Goal: Task Accomplishment & Management: Manage account settings

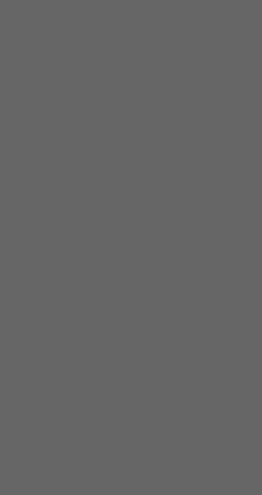
click at [168, 270] on span "Resume" at bounding box center [162, 267] width 12 height 5
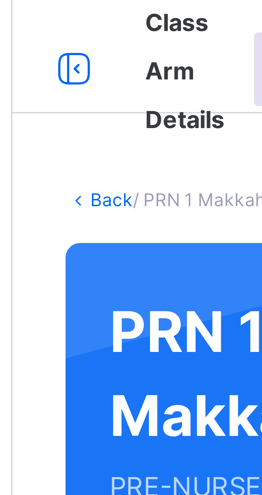
click at [81, 36] on link "Back" at bounding box center [82, 37] width 8 height 4
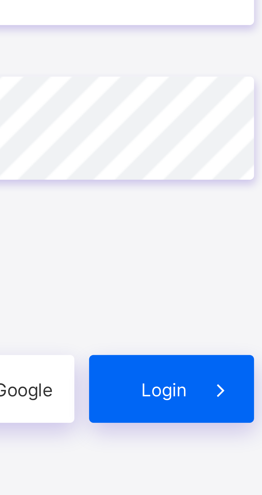
click at [230, 302] on span "Login" at bounding box center [228, 300] width 8 height 4
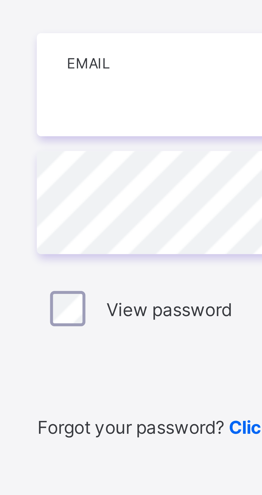
click at [122, 241] on input "email" at bounding box center [174, 231] width 139 height 19
type input "**********"
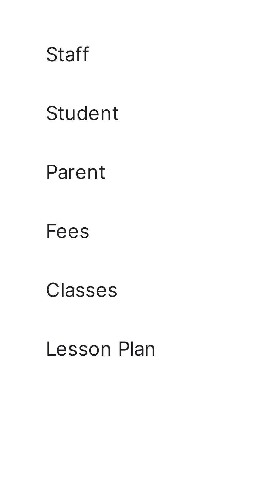
click at [26, 76] on span "Classes" at bounding box center [42, 75] width 43 height 4
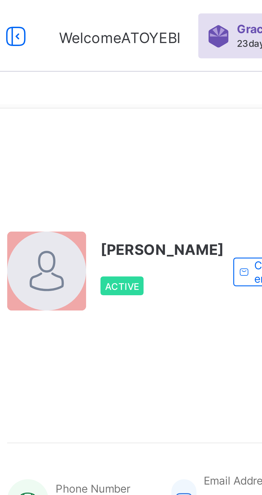
click at [77, 10] on icon at bounding box center [75, 11] width 9 height 8
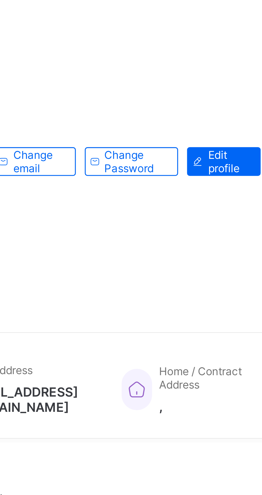
click at [205, 85] on span "Edit profile" at bounding box center [211, 81] width 12 height 8
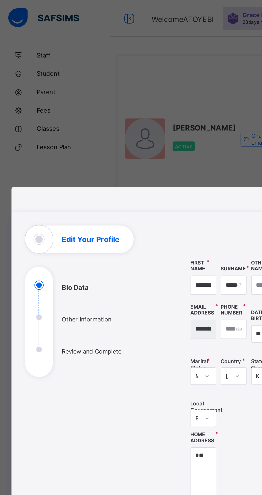
click at [29, 76] on div "**********" at bounding box center [131, 247] width 262 height 495
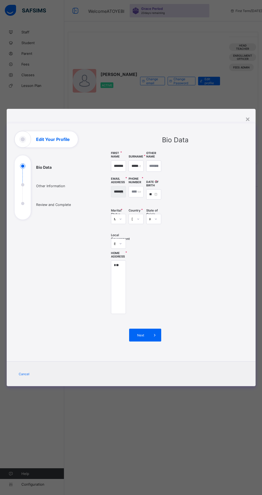
click at [75, 7] on div "**********" at bounding box center [131, 247] width 262 height 495
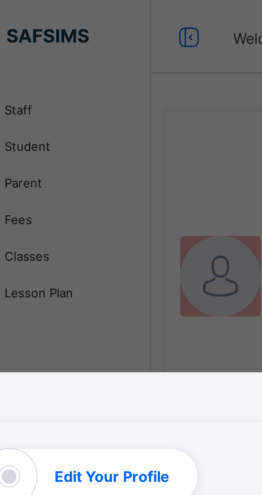
click at [77, 10] on div "**********" at bounding box center [131, 247] width 262 height 495
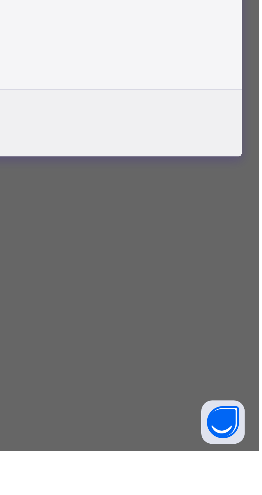
click at [158, 338] on icon at bounding box center [155, 335] width 6 height 5
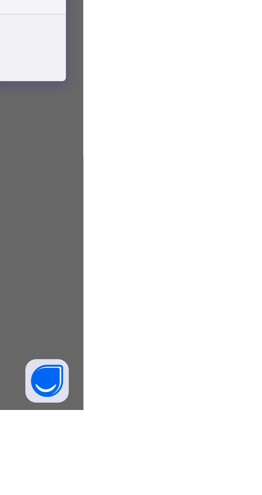
click at [240, 329] on span at bounding box center [233, 322] width 13 height 13
click at [236, 330] on icon at bounding box center [233, 326] width 6 height 5
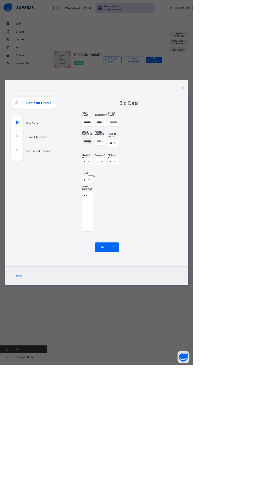
click at [240, 350] on div "**********" at bounding box center [175, 252] width 129 height 195
click at [63, 92] on div "**********" at bounding box center [131, 247] width 262 height 495
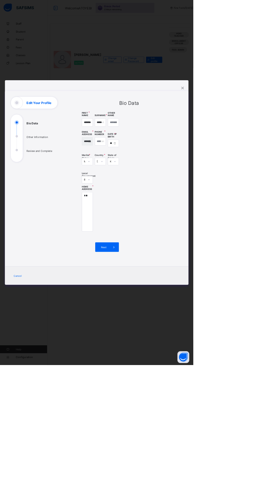
click at [240, 350] on div "**********" at bounding box center [175, 252] width 129 height 195
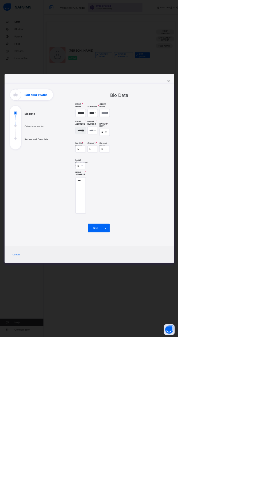
click at [240, 350] on div "**********" at bounding box center [175, 252] width 129 height 195
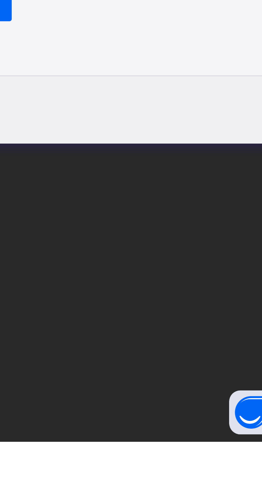
click at [161, 342] on span at bounding box center [154, 335] width 13 height 13
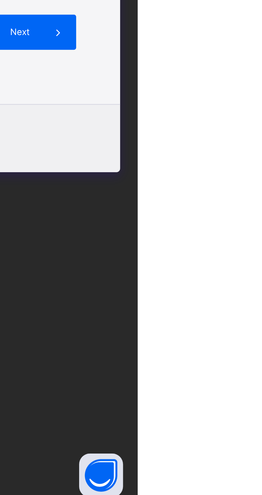
click at [236, 325] on icon at bounding box center [233, 322] width 6 height 5
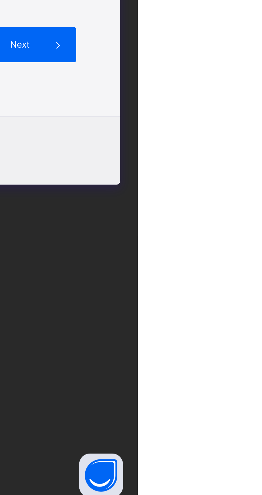
click at [196, 225] on input "**********" at bounding box center [175, 219] width 41 height 11
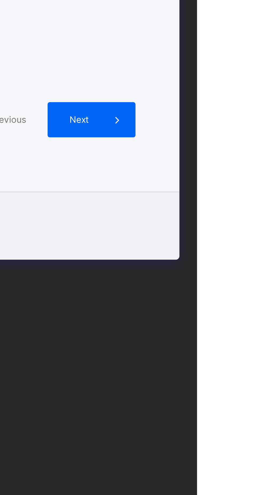
type input "**********"
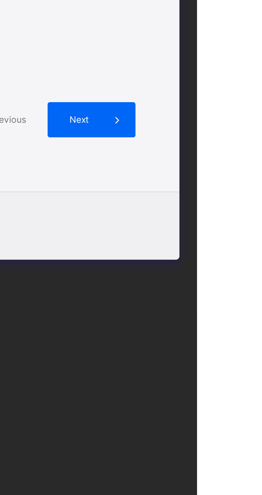
type input "**********"
type input "*********"
type input "********"
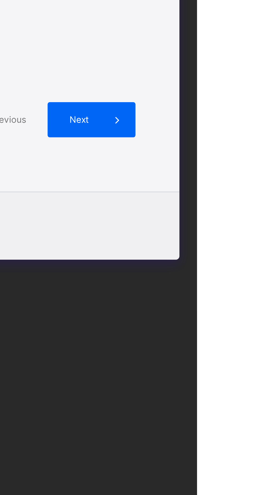
type input "*********"
type input "**********"
type input "*********"
type input "********"
type input "*********"
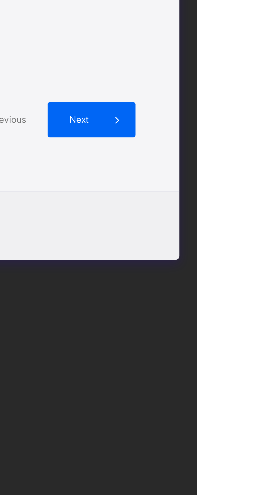
type input "**********"
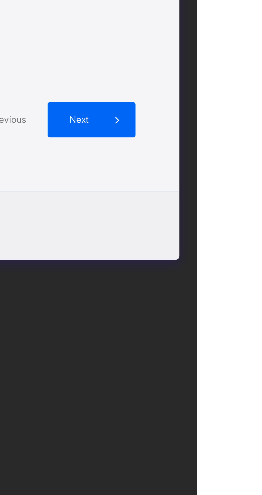
type input "**********"
type input "*********"
type input "********"
type input "*********"
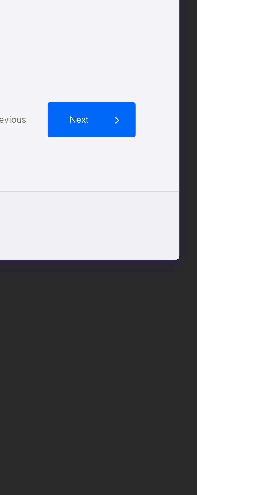
type input "**********"
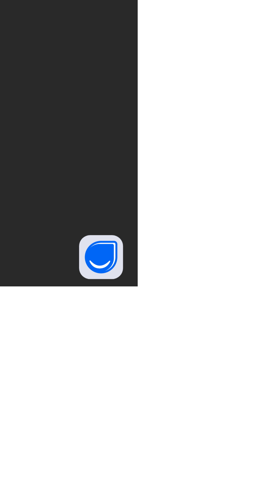
click at [240, 329] on div "Next" at bounding box center [224, 322] width 32 height 13
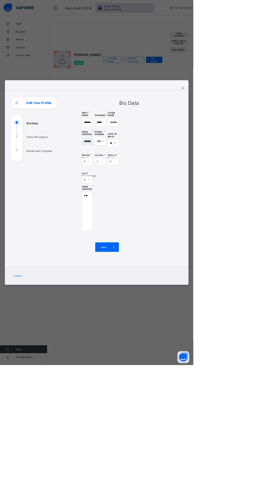
click at [234, 169] on div "**********" at bounding box center [131, 247] width 262 height 495
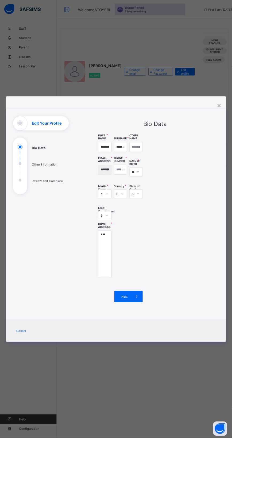
click at [190, 102] on div "**********" at bounding box center [131, 247] width 262 height 495
click at [158, 338] on icon at bounding box center [155, 335] width 6 height 5
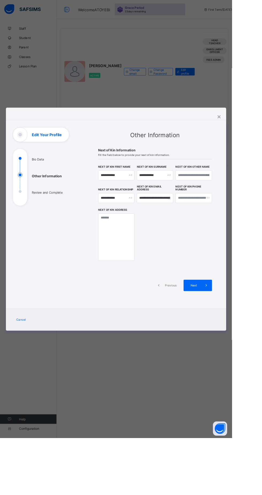
click at [227, 324] on span "Next" at bounding box center [219, 322] width 15 height 4
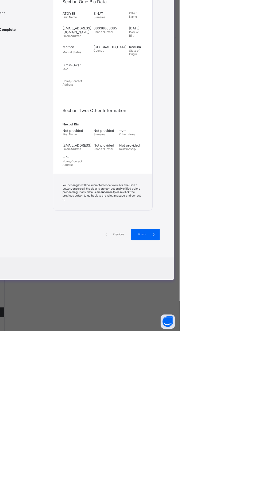
scroll to position [140, 0]
click at [240, 392] on div "Finish" at bounding box center [224, 386] width 32 height 13
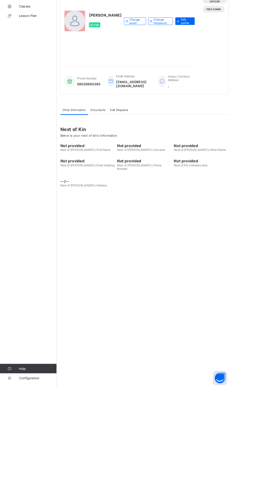
scroll to position [0, 0]
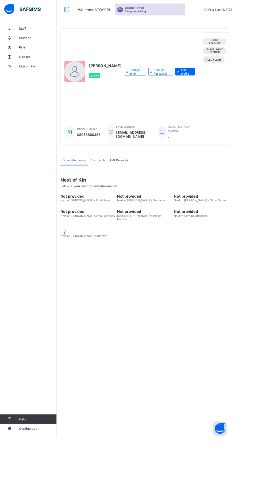
click at [44, 75] on span "Lesson Plan" at bounding box center [42, 75] width 43 height 4
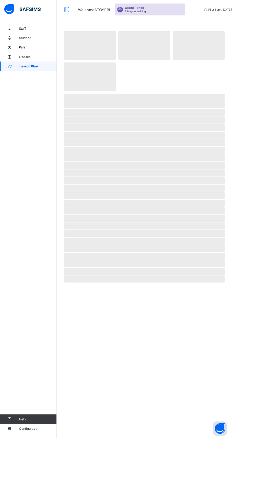
click at [48, 80] on link "Lesson Plan" at bounding box center [32, 75] width 64 height 11
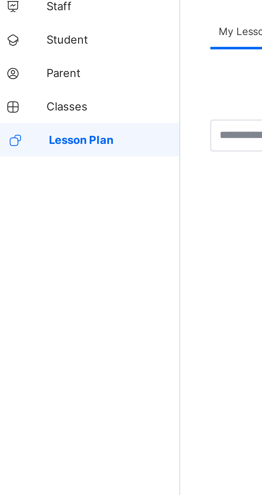
click at [33, 64] on span "Classes" at bounding box center [42, 64] width 43 height 4
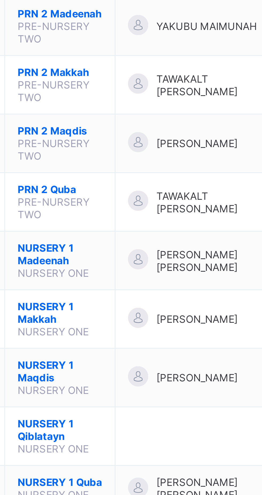
click at [94, 185] on span "NURSERY 1 Madeenah" at bounding box center [105, 181] width 27 height 8
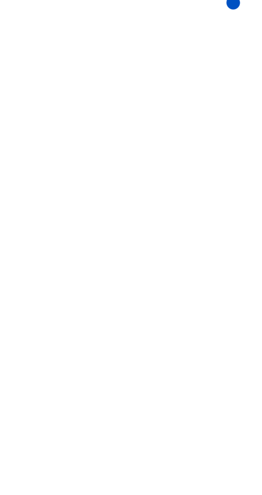
click at [124, 186] on div "Back /" at bounding box center [163, 247] width 198 height 495
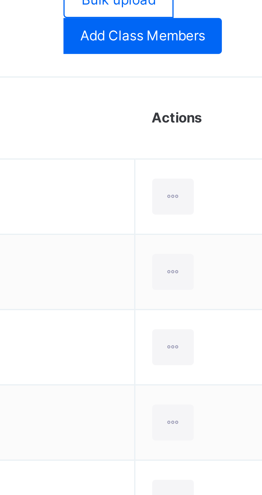
click at [221, 222] on icon at bounding box center [220, 221] width 5 height 5
click at [0, 0] on div "Transfer Student" at bounding box center [0, 0] width 0 height 0
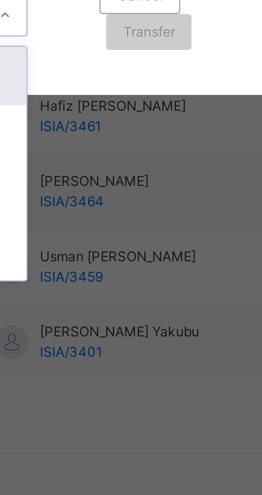
type input "***"
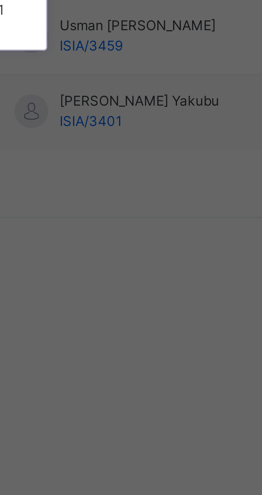
click at [107, 303] on div "NURSERY 1 Makkah" at bounding box center [92, 296] width 31 height 14
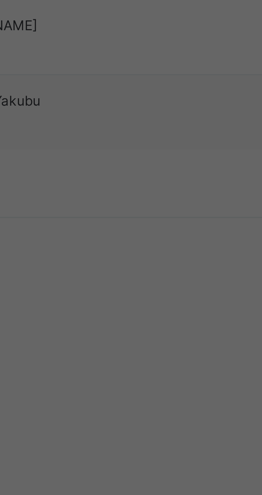
click at [143, 288] on span "Transfer" at bounding box center [136, 285] width 12 height 5
click at [143, 296] on span "Yes, Transfer" at bounding box center [132, 293] width 19 height 5
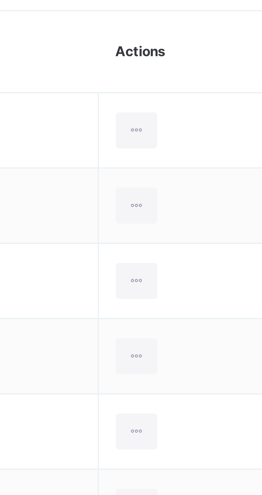
click at [219, 257] on icon at bounding box center [220, 257] width 5 height 5
click at [0, 0] on div "Transfer Student" at bounding box center [0, 0] width 0 height 0
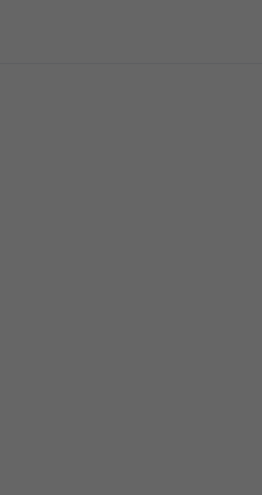
click at [107, 345] on div "NURSERY 1 Quba" at bounding box center [92, 338] width 31 height 14
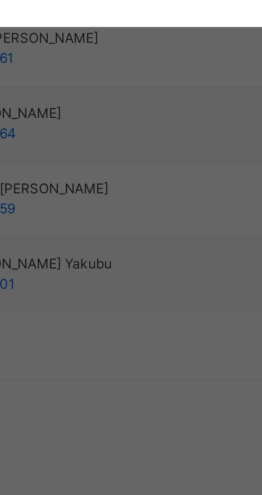
click at [143, 288] on span "Transfer" at bounding box center [136, 285] width 12 height 5
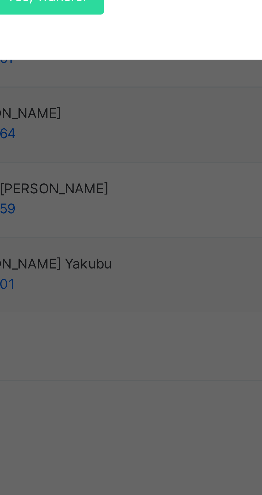
click at [143, 296] on span "Yes, Transfer" at bounding box center [132, 293] width 19 height 5
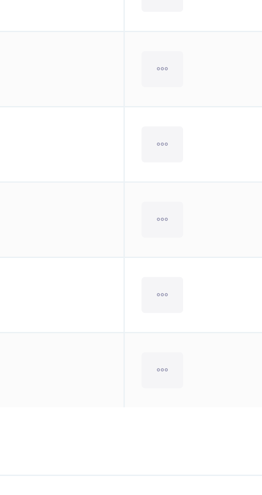
click at [220, 348] on icon at bounding box center [220, 347] width 5 height 5
click at [0, 0] on div "Transfer Student" at bounding box center [0, 0] width 0 height 0
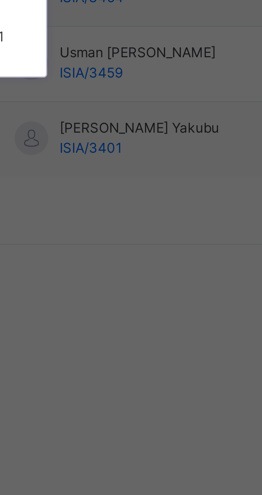
click at [107, 303] on div "NURSERY 1 Makkah" at bounding box center [92, 296] width 31 height 14
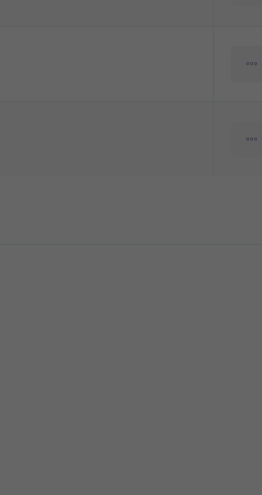
click at [143, 288] on span "Transfer" at bounding box center [136, 285] width 12 height 5
click at [143, 296] on span "Yes, Transfer" at bounding box center [132, 293] width 19 height 5
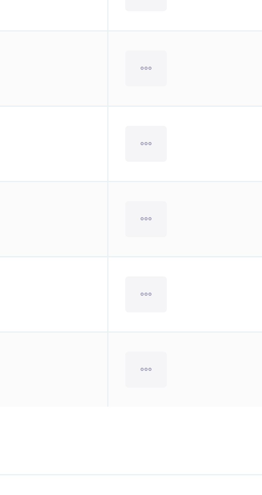
click at [221, 310] on icon at bounding box center [220, 311] width 5 height 5
click at [0, 0] on div "Transfer Student" at bounding box center [0, 0] width 0 height 0
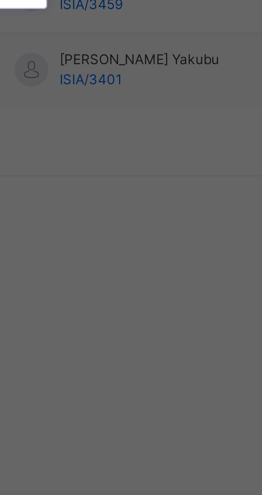
click at [107, 317] on div "NURSERY 1 Maqdis" at bounding box center [92, 310] width 31 height 14
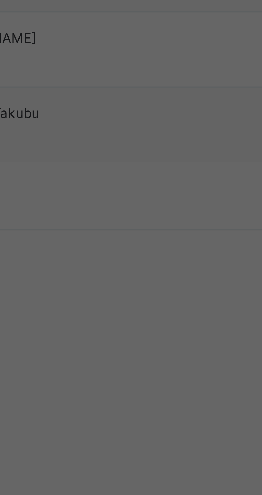
click at [143, 288] on span "Transfer" at bounding box center [136, 285] width 12 height 5
click at [143, 296] on span "Yes, Transfer" at bounding box center [132, 293] width 19 height 5
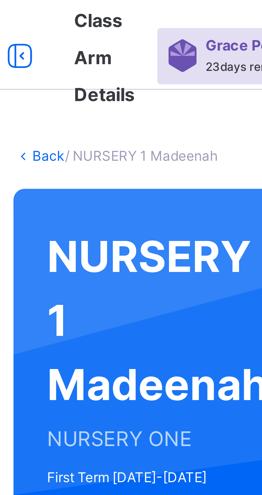
click at [81, 37] on link "Back" at bounding box center [82, 37] width 8 height 4
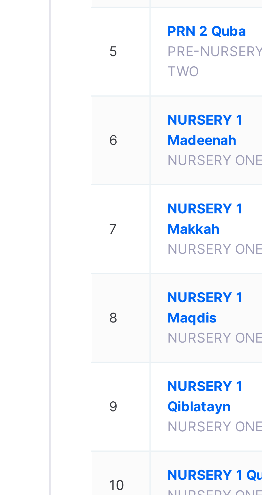
click at [109, 221] on span "NURSERY 1 Makkah" at bounding box center [105, 216] width 27 height 10
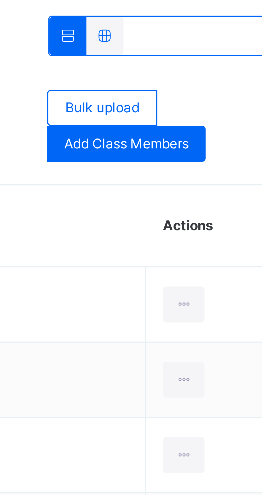
click at [228, 207] on icon at bounding box center [227, 206] width 5 height 5
click at [0, 0] on div "Transfer Student" at bounding box center [0, 0] width 0 height 0
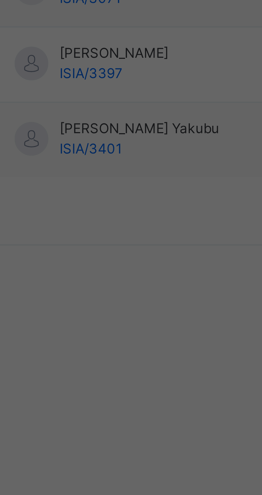
click at [107, 317] on div "NURSERY 1 Maqdis" at bounding box center [92, 310] width 31 height 14
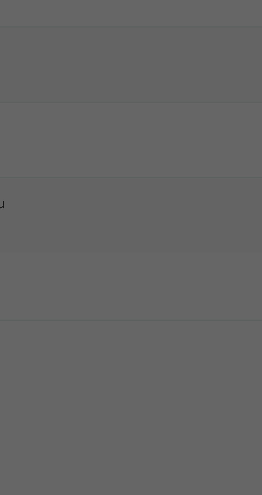
click at [143, 288] on span "Transfer" at bounding box center [136, 285] width 12 height 5
click at [143, 296] on span "Yes, Transfer" at bounding box center [132, 293] width 19 height 5
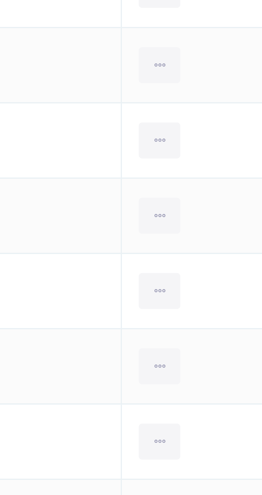
click at [226, 277] on icon at bounding box center [227, 278] width 5 height 5
click at [0, 0] on div "Transfer Student" at bounding box center [0, 0] width 0 height 0
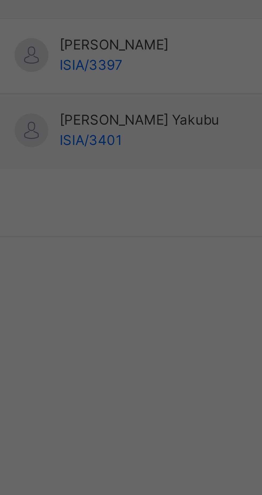
click at [107, 317] on div "NURSERY 1 Maqdis" at bounding box center [92, 310] width 31 height 14
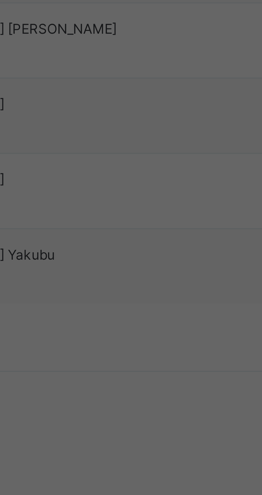
click at [143, 288] on span "Transfer" at bounding box center [136, 285] width 12 height 5
click at [143, 296] on span "Yes, Transfer" at bounding box center [132, 293] width 19 height 5
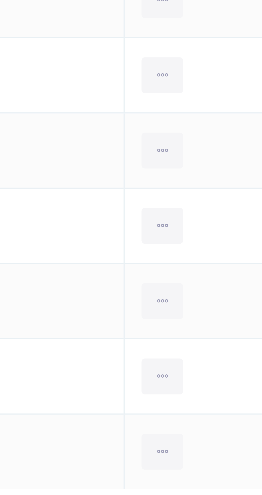
click at [229, 297] on icon at bounding box center [227, 295] width 5 height 5
click at [0, 0] on div "Remove from Class" at bounding box center [0, 0] width 0 height 0
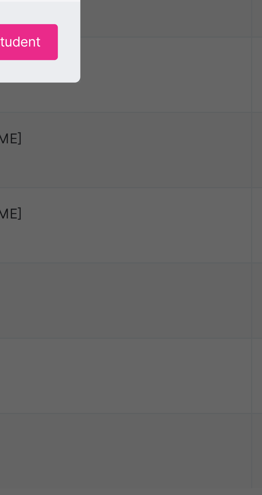
click at [168, 273] on span "Yes, Remove Student" at bounding box center [152, 270] width 32 height 5
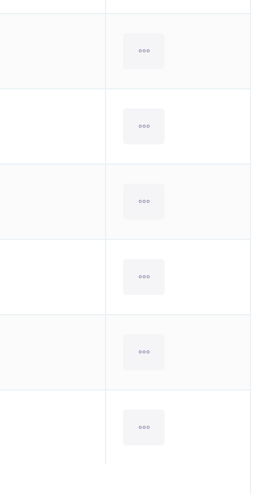
click at [0, 0] on ul "View Profile Remove from Class Transfer Student" at bounding box center [0, 0] width 0 height 0
click at [0, 0] on div "Transfer Student" at bounding box center [0, 0] width 0 height 0
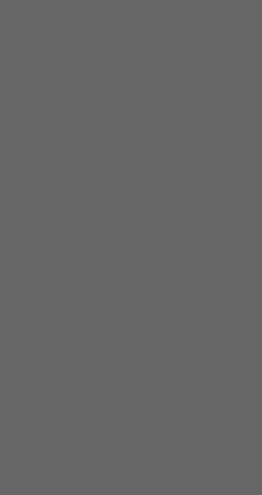
click at [107, 345] on div "NURSERY 1 Quba" at bounding box center [92, 338] width 31 height 14
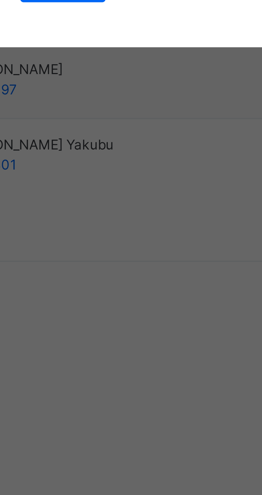
click at [143, 288] on span "Transfer" at bounding box center [136, 285] width 12 height 5
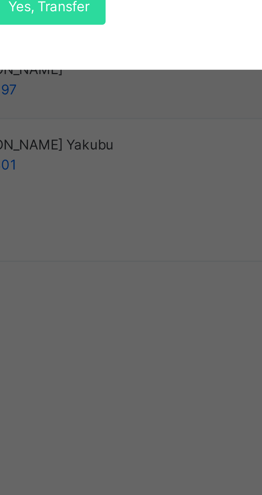
click at [143, 293] on span "Yes, Transfer" at bounding box center [132, 291] width 19 height 5
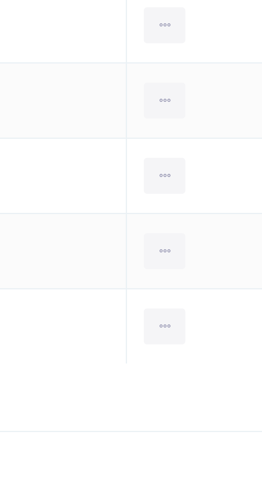
click at [227, 295] on icon at bounding box center [227, 295] width 5 height 5
click at [0, 0] on div "Transfer Student" at bounding box center [0, 0] width 0 height 0
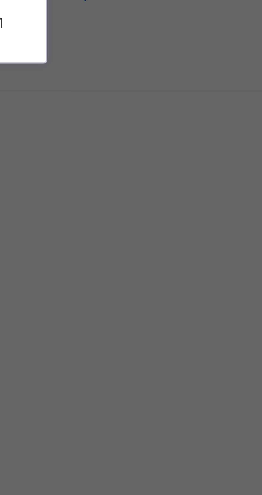
click at [107, 303] on div "NURSERY 1 Madeenah" at bounding box center [92, 296] width 31 height 14
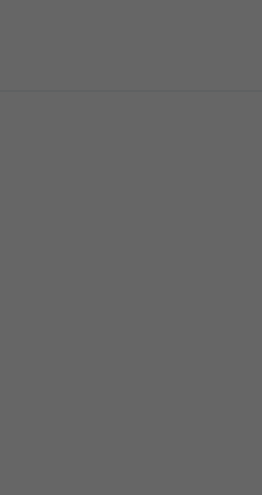
click at [143, 288] on span "Transfer" at bounding box center [136, 285] width 12 height 5
click at [143, 296] on span "Yes, Transfer" at bounding box center [132, 293] width 19 height 5
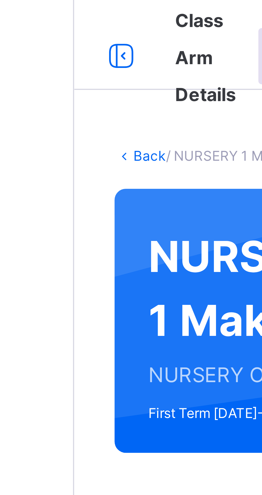
click at [81, 38] on link "Back" at bounding box center [82, 37] width 8 height 4
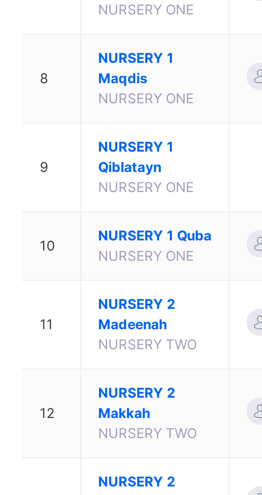
click at [98, 242] on span "NURSERY 1 Maqdis" at bounding box center [105, 237] width 27 height 10
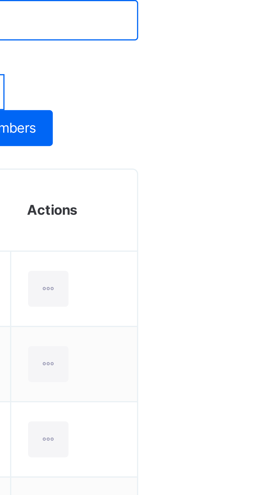
click at [234, 225] on div at bounding box center [231, 224] width 10 height 9
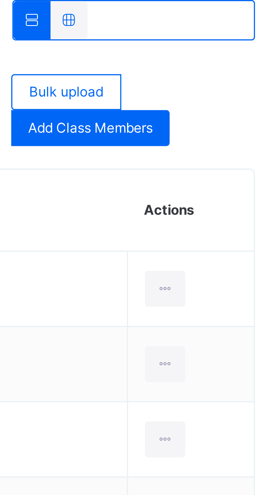
click at [0, 0] on div "Remove from Class" at bounding box center [0, 0] width 0 height 0
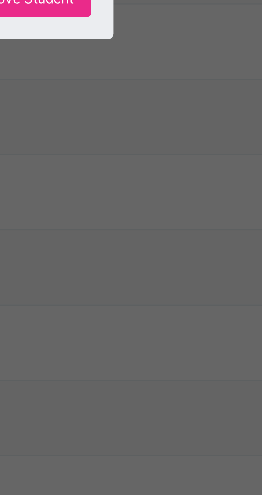
click at [168, 270] on span "Yes, Remove Student" at bounding box center [152, 267] width 32 height 5
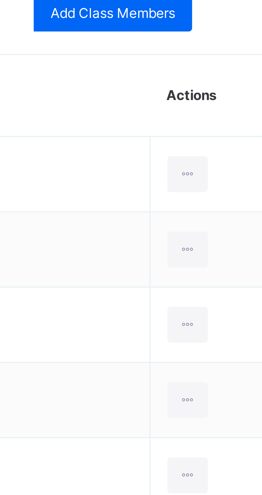
click at [229, 224] on icon at bounding box center [231, 224] width 5 height 5
click at [0, 0] on div "Transfer Student" at bounding box center [0, 0] width 0 height 0
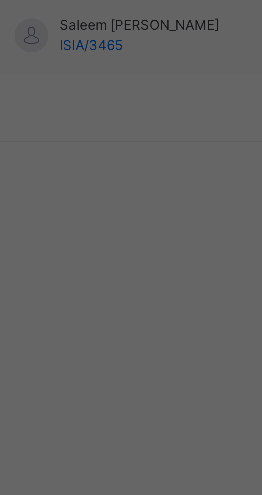
click at [107, 345] on div "NURSERY 1 Quba" at bounding box center [92, 338] width 31 height 14
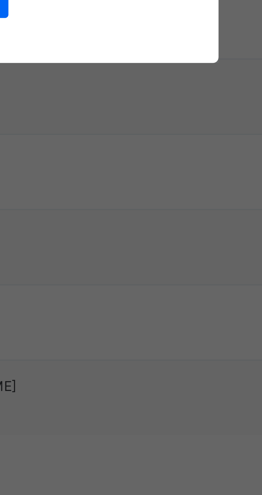
click at [143, 288] on span "Transfer" at bounding box center [136, 285] width 12 height 5
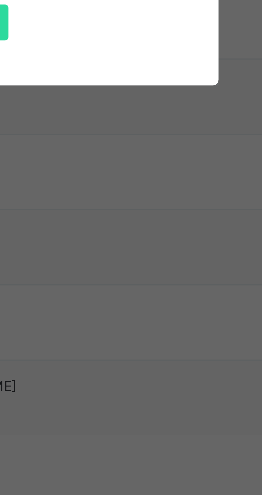
click at [147, 295] on div "Yes, Transfer" at bounding box center [132, 291] width 27 height 9
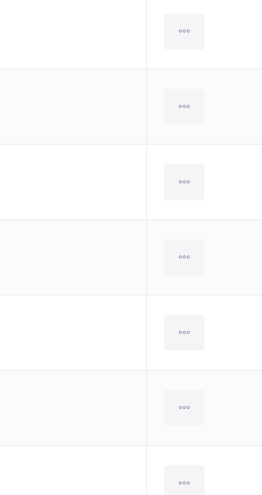
click at [229, 261] on icon at bounding box center [231, 260] width 5 height 5
click at [0, 0] on div "Transfer Student" at bounding box center [0, 0] width 0 height 0
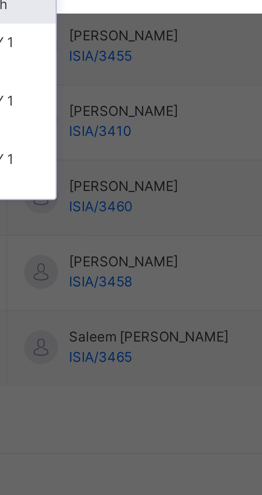
type input "*"
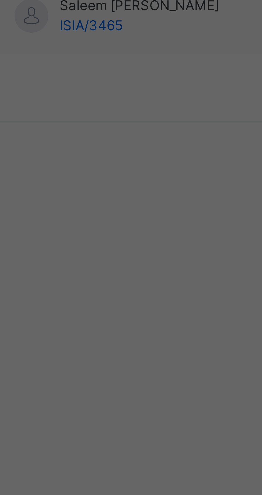
click at [107, 345] on div "NURSERY 1 Quba" at bounding box center [92, 338] width 31 height 14
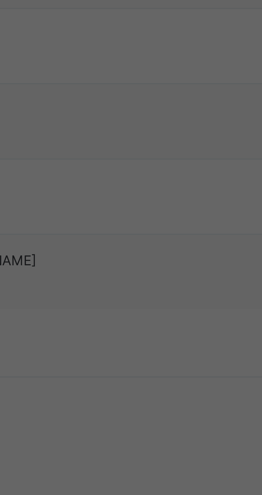
click at [143, 288] on span "Transfer" at bounding box center [136, 285] width 12 height 5
click at [143, 293] on span "Yes, Transfer" at bounding box center [132, 291] width 19 height 5
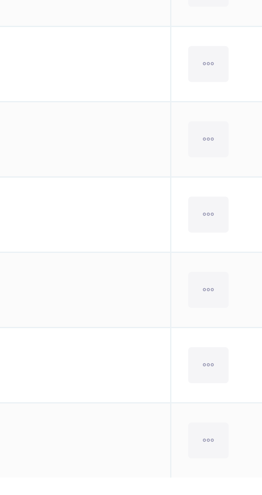
click at [229, 331] on icon at bounding box center [231, 331] width 5 height 5
click at [0, 0] on div "Transfer Student" at bounding box center [0, 0] width 0 height 0
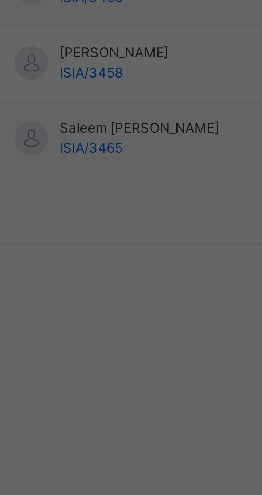
click at [107, 317] on div "NURSERY 1 Makkah" at bounding box center [92, 310] width 31 height 14
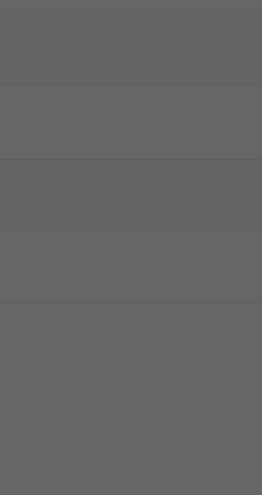
click at [143, 288] on span "Transfer" at bounding box center [136, 285] width 12 height 5
click at [143, 296] on span "Yes, Transfer" at bounding box center [132, 293] width 19 height 5
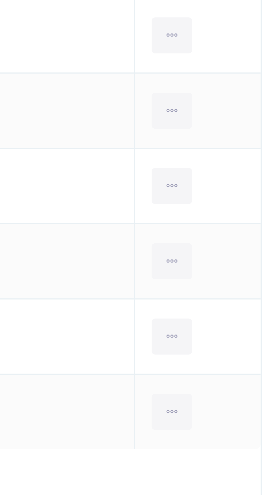
click at [0, 0] on ul "View Profile Remove from Class Transfer Student" at bounding box center [0, 0] width 0 height 0
click at [0, 0] on div "Transfer Student" at bounding box center [0, 0] width 0 height 0
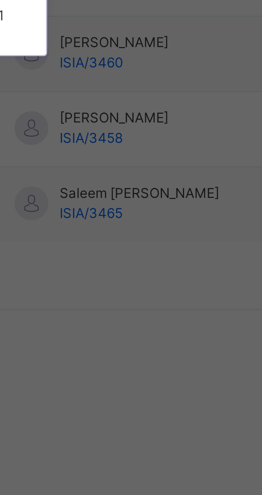
click at [107, 303] on div "NURSERY 1 Madeenah" at bounding box center [92, 296] width 31 height 14
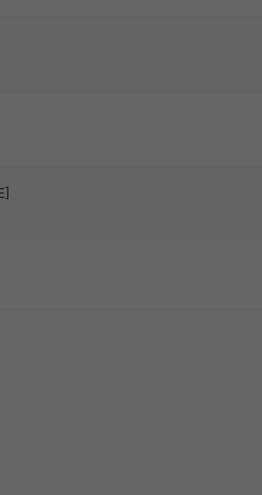
click at [143, 288] on span "Transfer" at bounding box center [136, 285] width 12 height 5
click at [143, 296] on span "Yes, Transfer" at bounding box center [132, 293] width 19 height 5
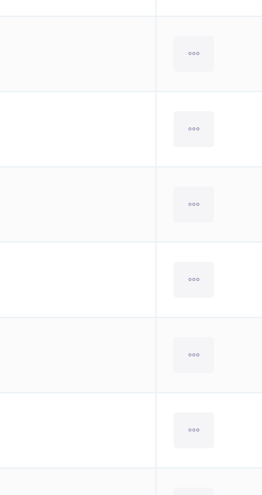
click at [229, 296] on icon at bounding box center [231, 295] width 5 height 5
click at [0, 0] on div "Transfer Student" at bounding box center [0, 0] width 0 height 0
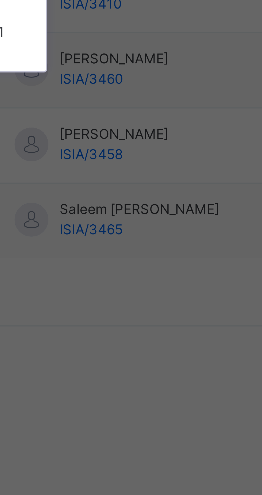
click at [107, 303] on div "NURSERY 1 Madeenah" at bounding box center [92, 296] width 31 height 14
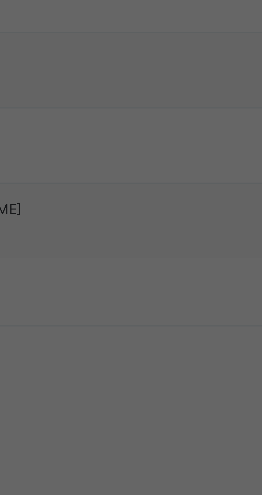
click at [143, 288] on span "Transfer" at bounding box center [136, 285] width 12 height 5
click at [143, 296] on span "Yes, Transfer" at bounding box center [132, 293] width 19 height 5
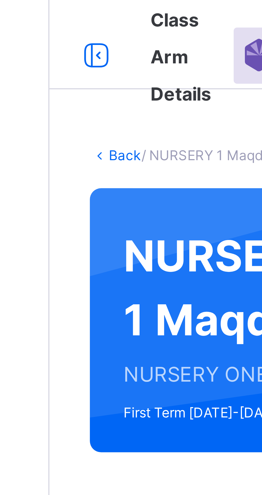
click at [79, 37] on link "Back" at bounding box center [82, 37] width 8 height 4
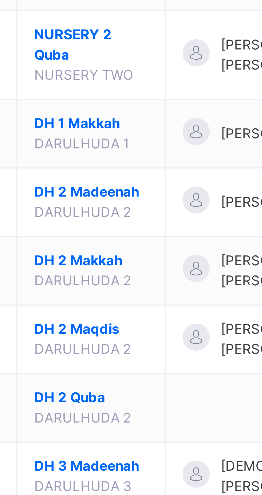
click at [102, 364] on span "NURSERY 2 Qiblatayn" at bounding box center [105, 359] width 27 height 10
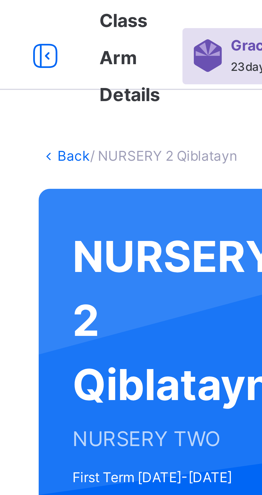
click at [79, 36] on link "Back" at bounding box center [82, 37] width 8 height 4
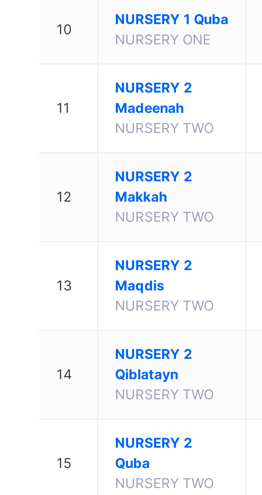
click at [100, 280] on span "NURSERY 1 Quba" at bounding box center [105, 277] width 27 height 5
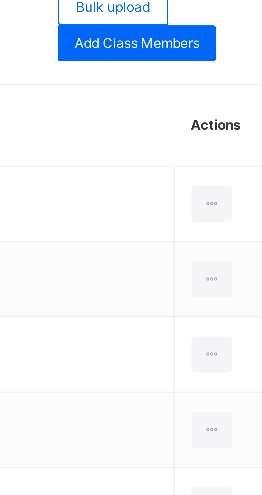
click at [229, 260] on icon at bounding box center [231, 260] width 5 height 5
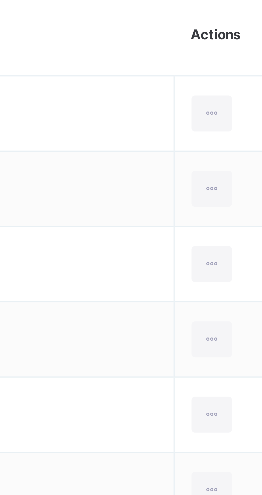
click at [0, 0] on div "Remove from Class" at bounding box center [0, 0] width 0 height 0
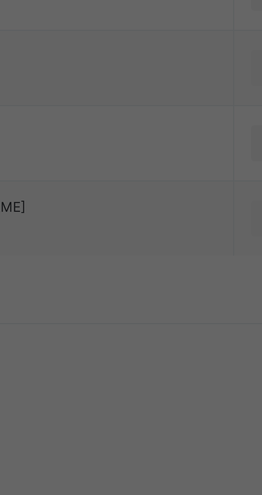
click at [168, 270] on span "Yes, Remove Student" at bounding box center [152, 267] width 32 height 5
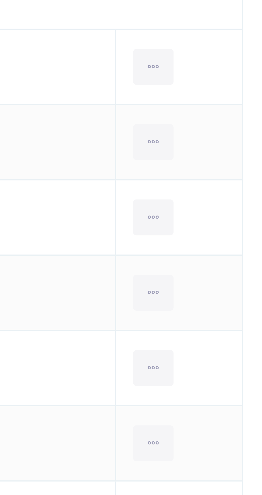
click at [229, 260] on icon at bounding box center [231, 260] width 5 height 5
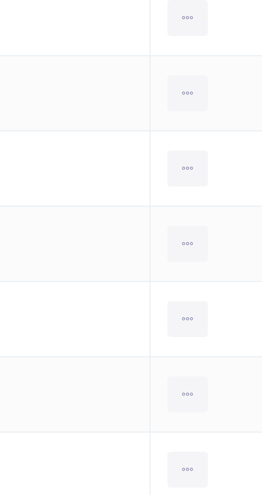
click at [0, 0] on div "Remove from Class" at bounding box center [0, 0] width 0 height 0
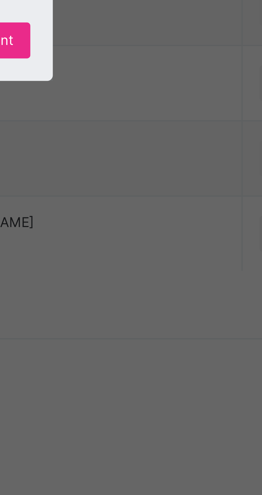
click at [168, 270] on span "Yes, Remove Student" at bounding box center [152, 267] width 32 height 5
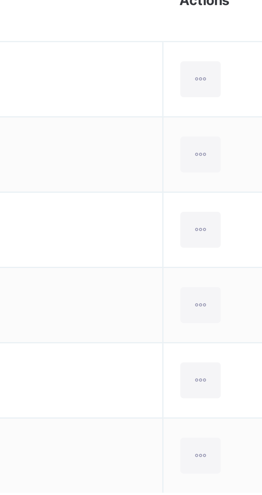
click at [0, 0] on ul "View Profile Remove from Class Transfer Student" at bounding box center [0, 0] width 0 height 0
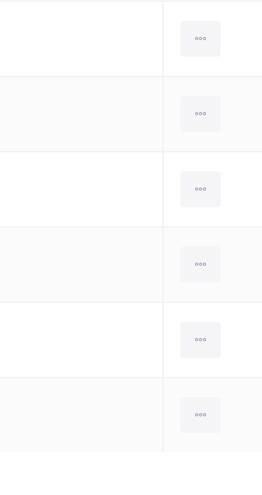
click at [0, 0] on div "Transfer Student" at bounding box center [0, 0] width 0 height 0
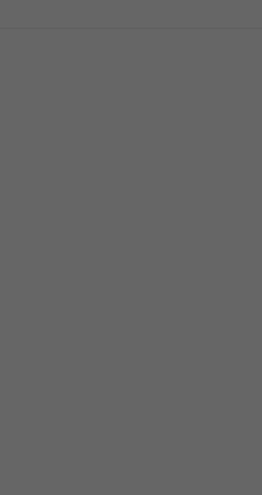
click at [107, 303] on div "NURSERY 1 Madeenah" at bounding box center [92, 296] width 31 height 14
click at [143, 288] on span "Transfer" at bounding box center [136, 285] width 12 height 5
click at [143, 296] on span "Yes, Transfer" at bounding box center [132, 293] width 19 height 5
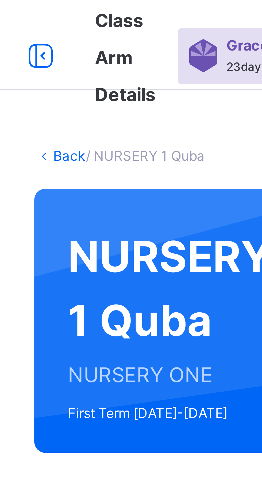
click at [81, 36] on link "Back" at bounding box center [82, 37] width 8 height 4
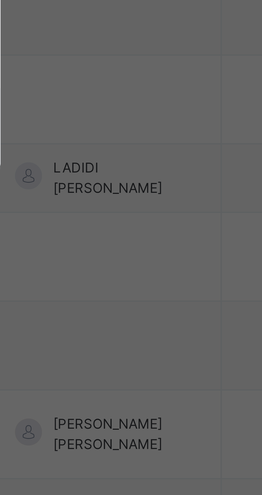
click at [169, 253] on p "Due to inactivity you would be logged out to the system in the next 15mins , cl…" at bounding box center [131, 243] width 76 height 19
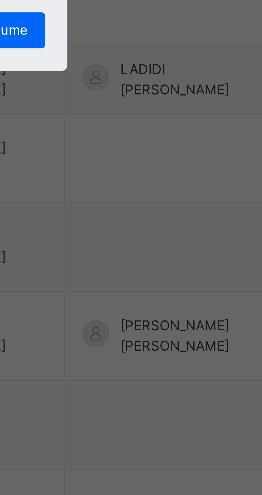
click at [168, 270] on span "Resume" at bounding box center [162, 267] width 12 height 5
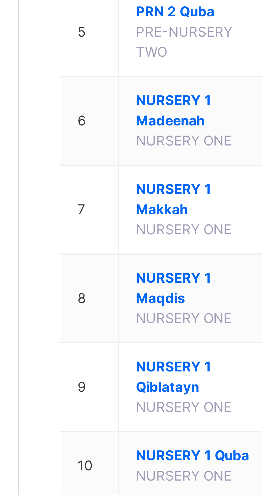
click at [101, 200] on span "NURSERY 1 Madeenah" at bounding box center [105, 195] width 27 height 10
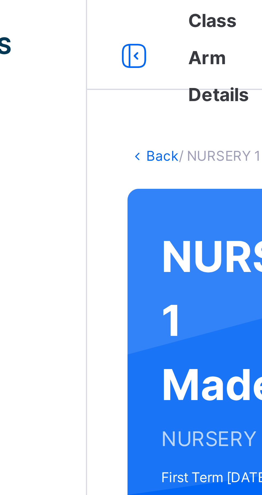
click at [80, 37] on link "Back" at bounding box center [82, 37] width 8 height 4
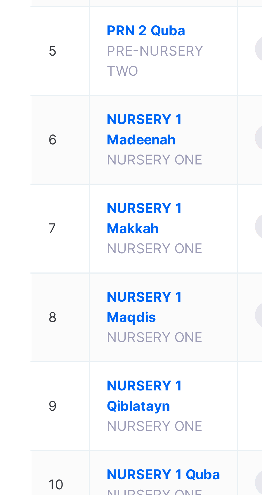
click at [94, 221] on span "NURSERY 1 Makkah" at bounding box center [105, 216] width 27 height 10
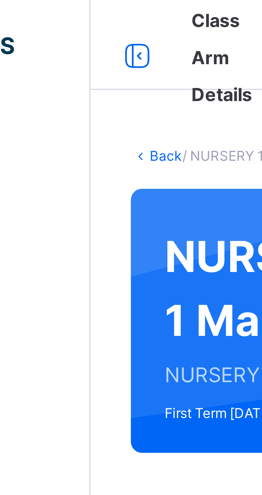
click at [80, 38] on link "Back" at bounding box center [82, 37] width 8 height 4
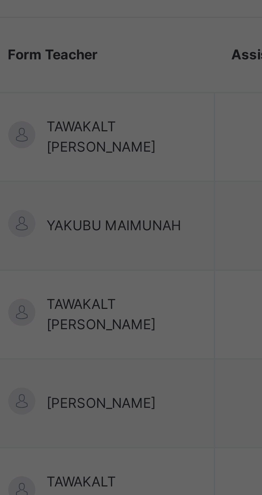
click at [182, 86] on div "× Idle Mode Due to inactivity you would be logged out to the system in the next…" at bounding box center [131, 247] width 262 height 495
